Goal: Check status

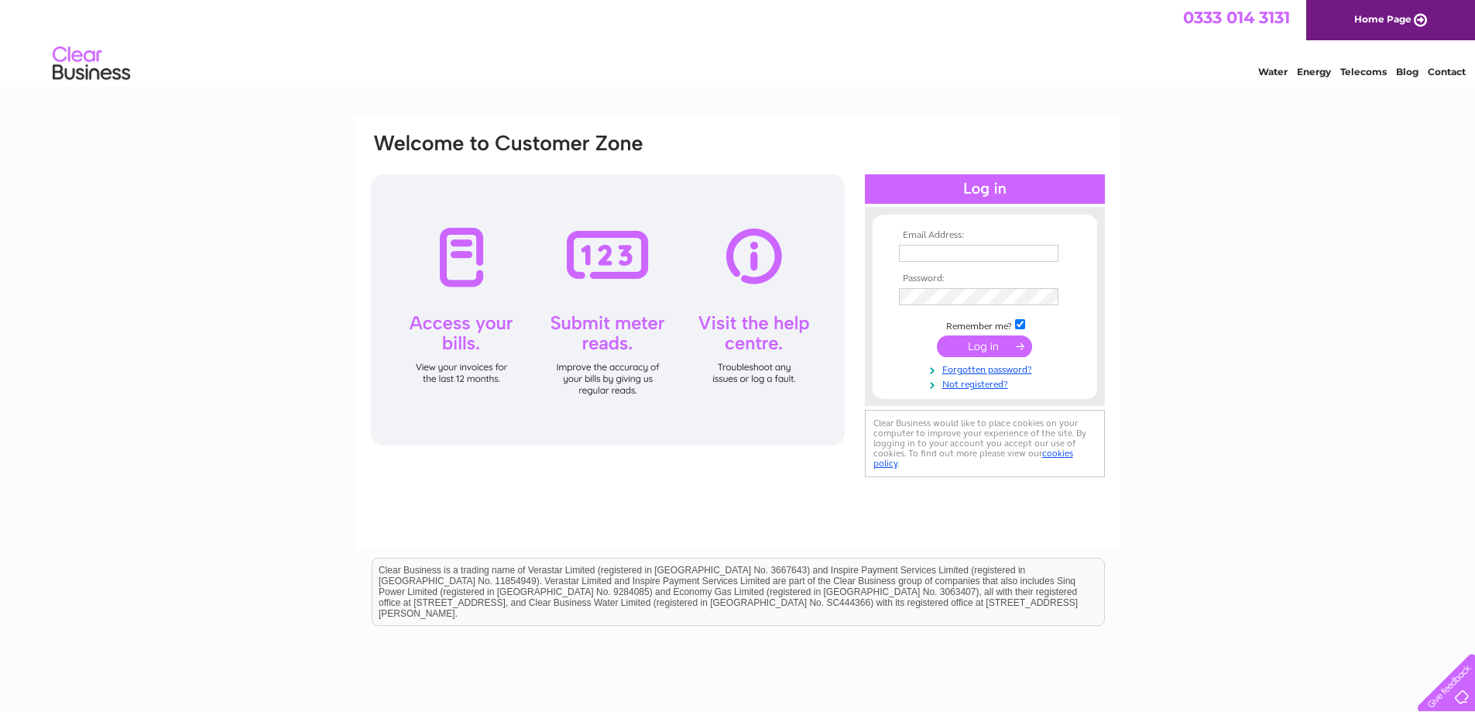
type input "dave@belfittcommercials.co.uk"
click at [1020, 348] on input "submit" at bounding box center [984, 346] width 95 height 22
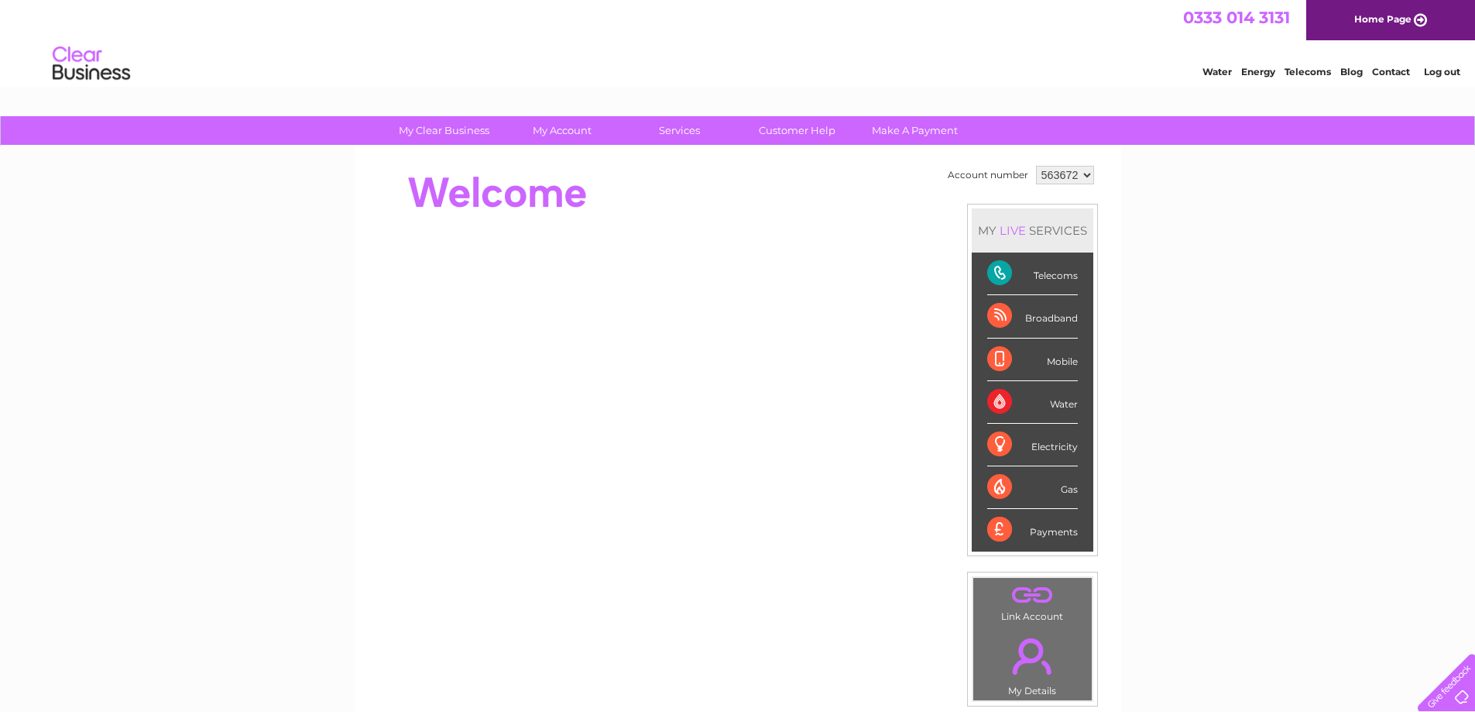
click at [999, 274] on div "Telecoms" at bounding box center [1032, 273] width 91 height 43
click at [1056, 271] on div "Telecoms" at bounding box center [1032, 273] width 91 height 43
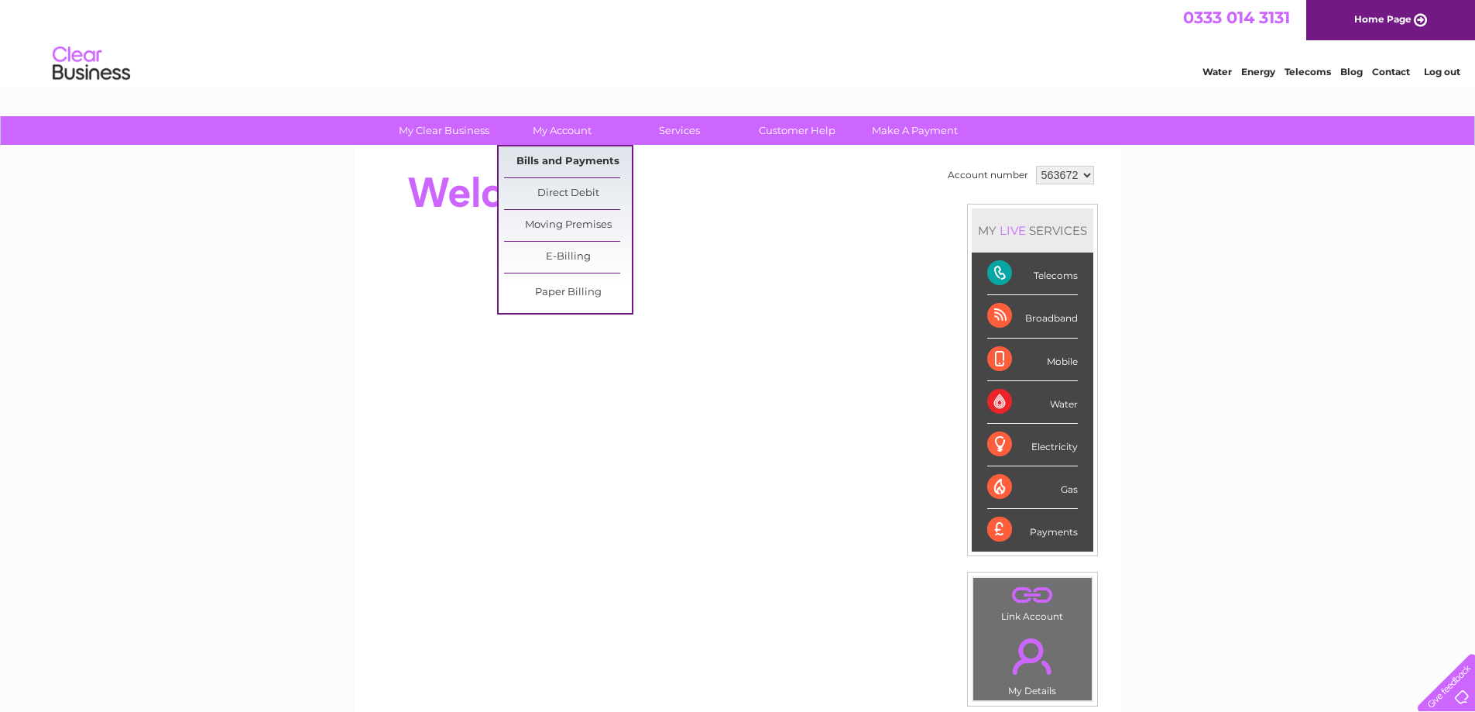
click at [561, 160] on link "Bills and Payments" at bounding box center [568, 161] width 128 height 31
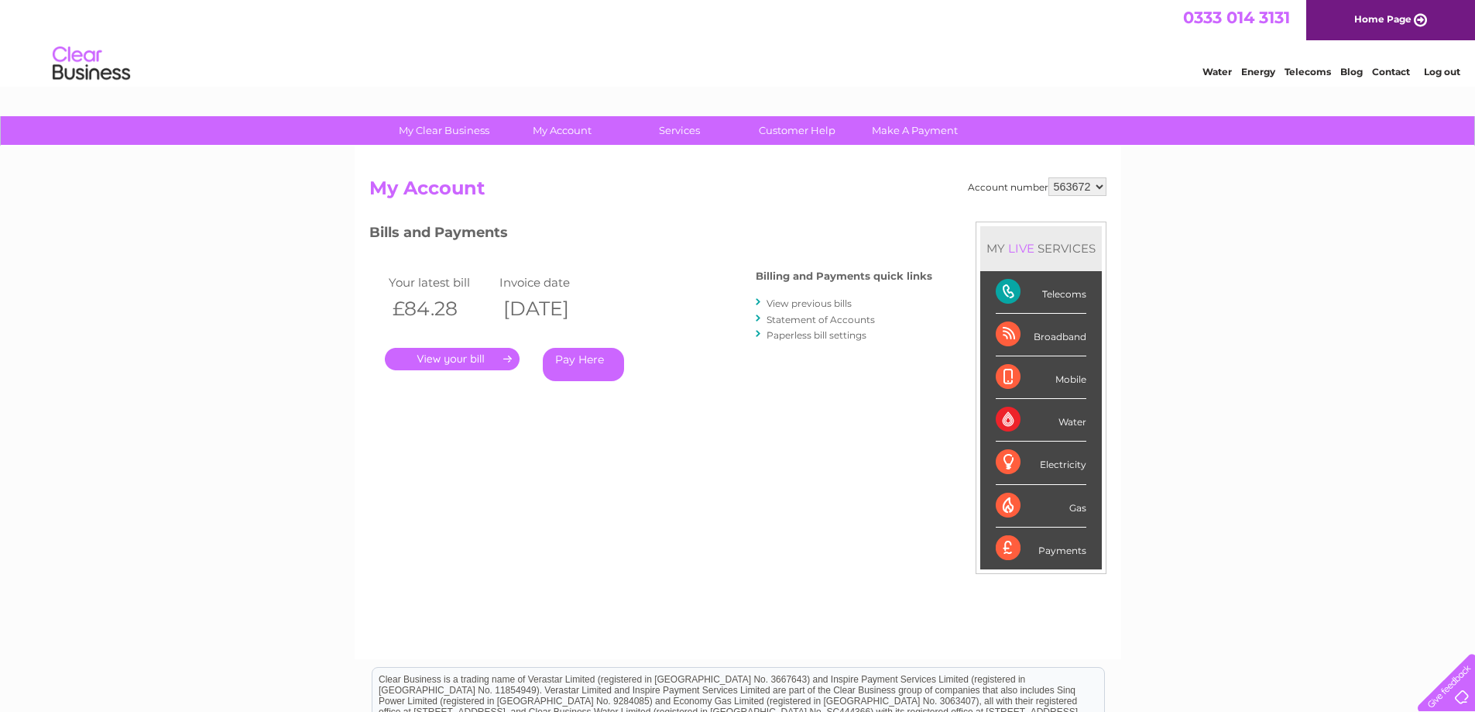
click at [462, 353] on link "." at bounding box center [452, 359] width 135 height 22
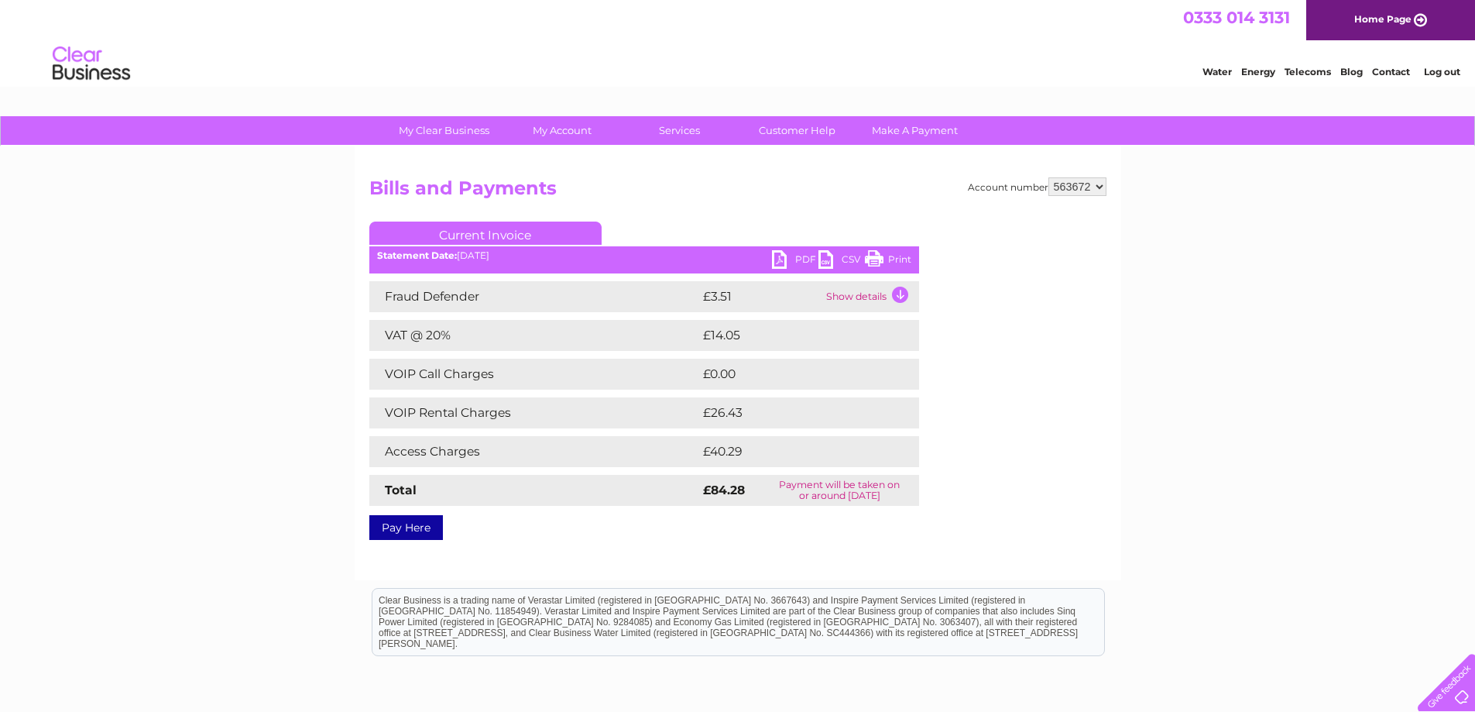
click at [902, 290] on td "Show details" at bounding box center [870, 296] width 97 height 31
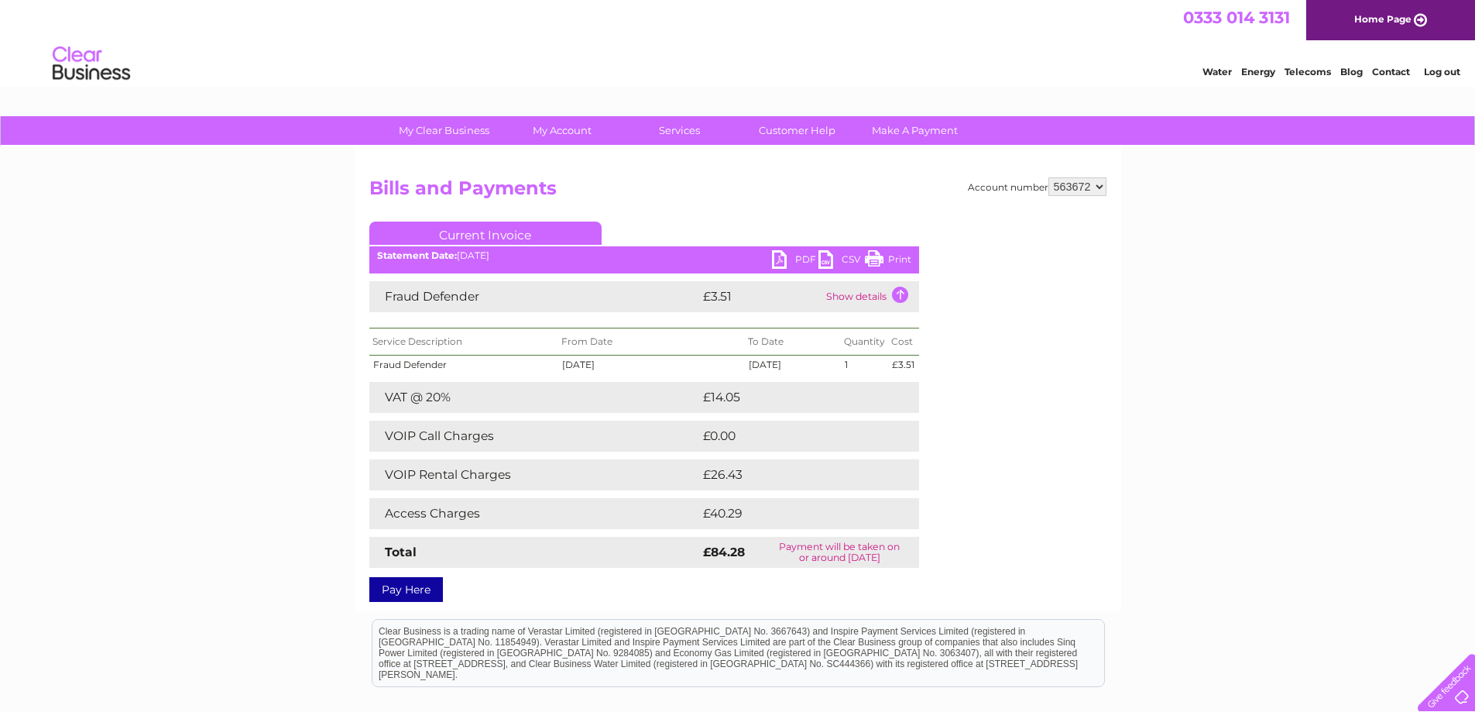
click at [897, 255] on link "Print" at bounding box center [888, 261] width 46 height 22
